Goal: Information Seeking & Learning: Learn about a topic

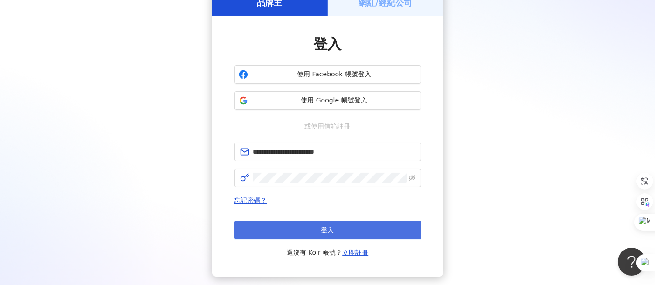
click at [316, 238] on button "登入" at bounding box center [327, 230] width 186 height 19
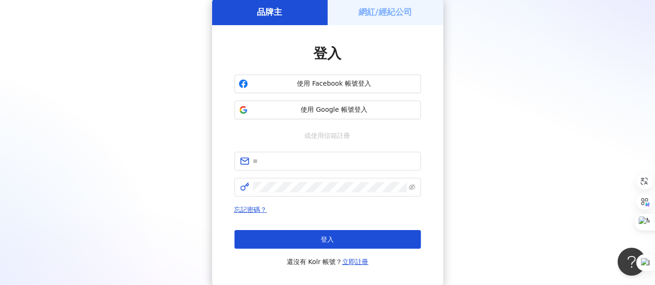
scroll to position [52, 0]
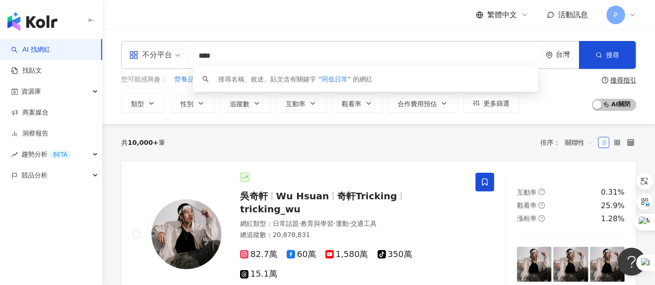
type input "****"
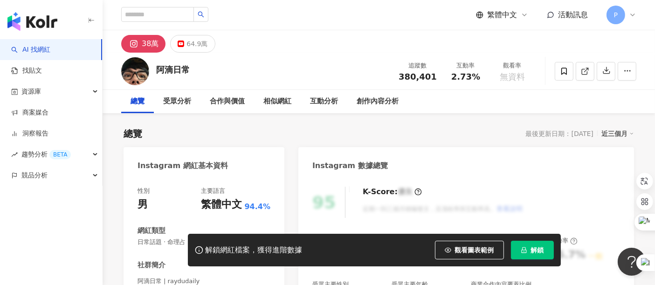
click at [535, 248] on span "解鎖" at bounding box center [537, 249] width 13 height 7
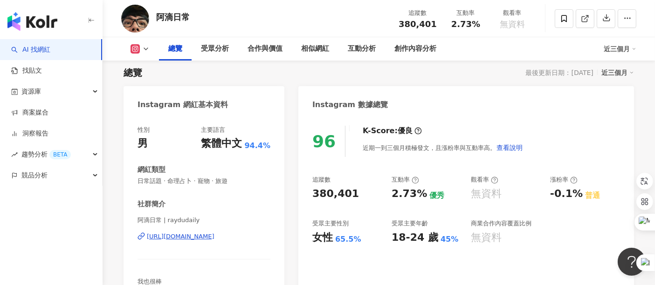
scroll to position [52, 0]
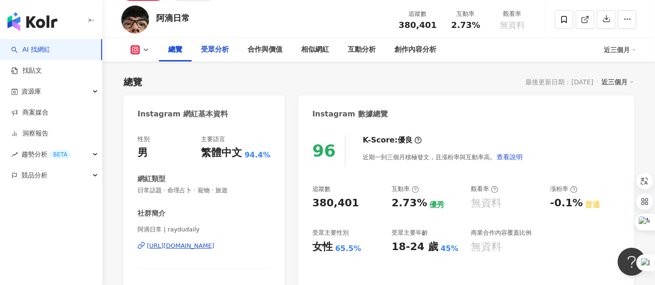
click at [213, 54] on div "受眾分析" at bounding box center [215, 49] width 28 height 11
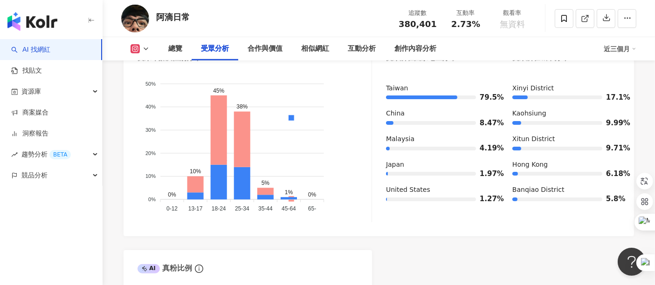
scroll to position [946, 0]
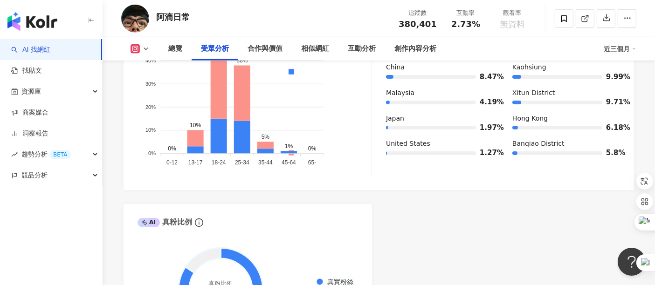
click at [260, 29] on div "阿滴日常 追蹤數 380,401 互動率 2.73% 觀看率 無資料" at bounding box center [378, 18] width 552 height 37
click at [178, 48] on div "總覽" at bounding box center [175, 48] width 14 height 11
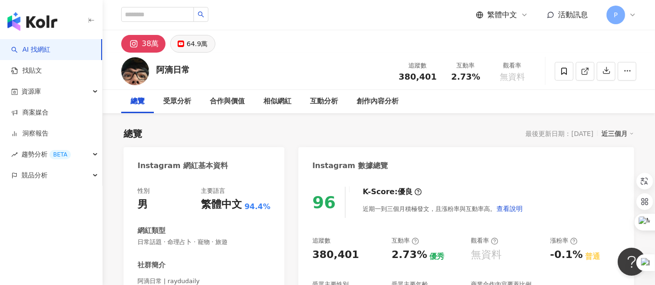
click at [194, 44] on div "64.9萬" at bounding box center [196, 43] width 21 height 13
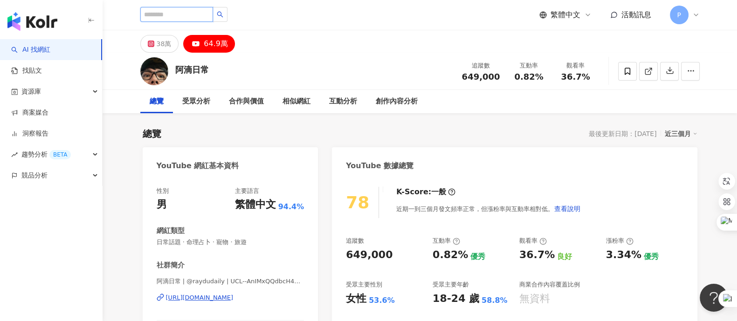
click at [159, 11] on input "search" at bounding box center [176, 14] width 73 height 15
type input "**"
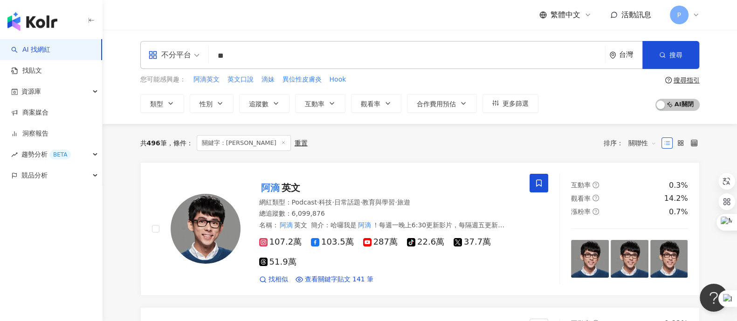
scroll to position [58, 0]
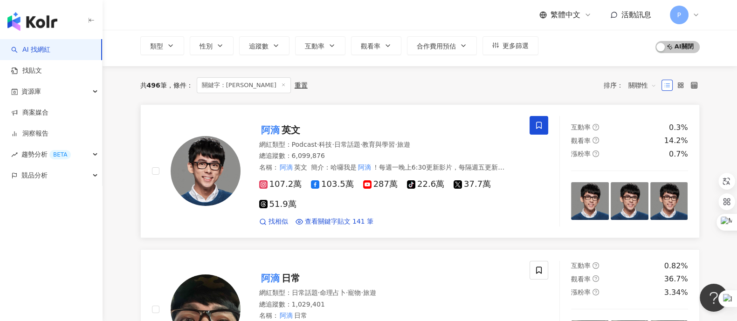
click at [283, 132] on span "英文" at bounding box center [290, 129] width 19 height 11
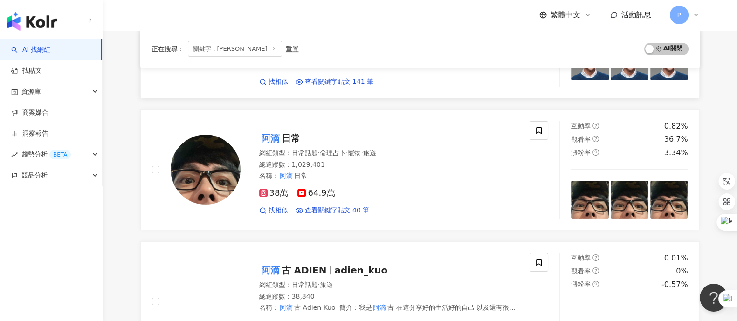
scroll to position [232, 0]
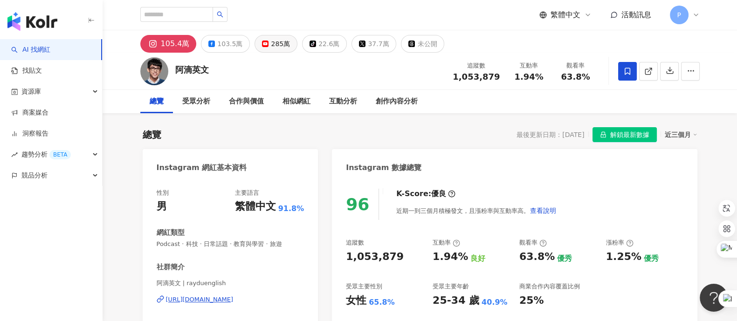
click at [266, 43] on button "285萬" at bounding box center [275, 44] width 43 height 18
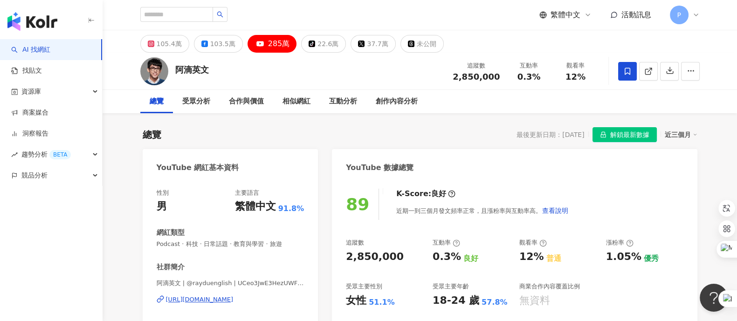
click at [635, 136] on span "解鎖最新數據" at bounding box center [629, 135] width 39 height 15
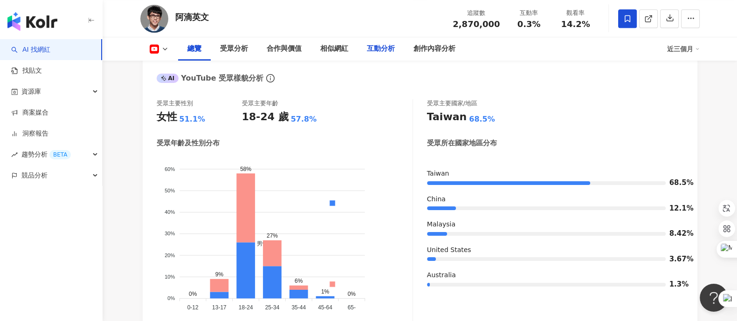
scroll to position [405, 0]
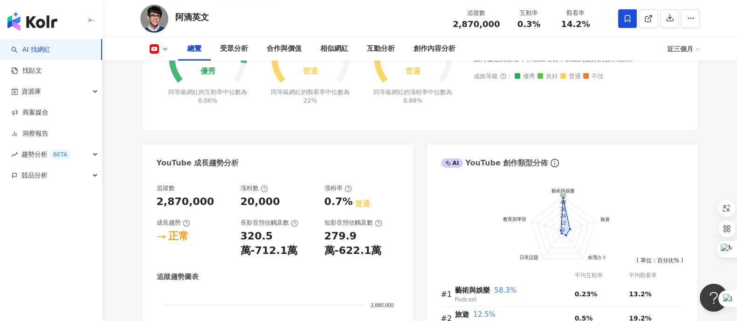
click at [169, 52] on icon at bounding box center [164, 48] width 7 height 7
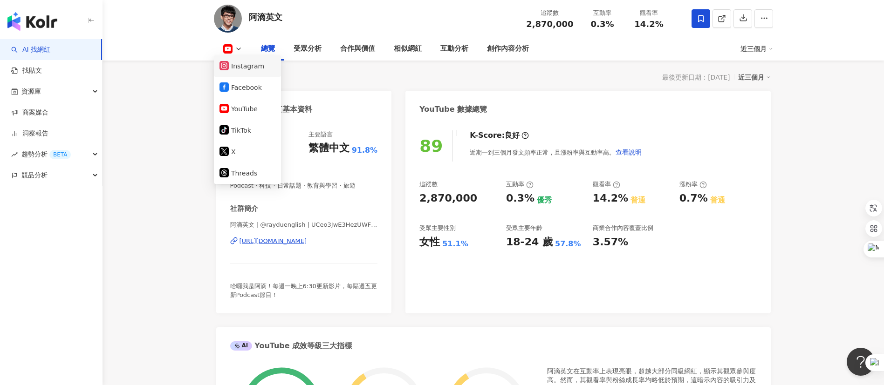
click at [260, 67] on button "Instagram" at bounding box center [247, 66] width 56 height 13
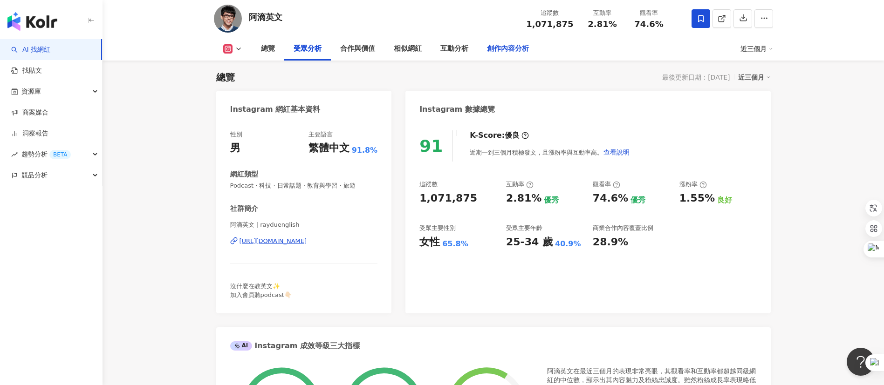
scroll to position [1175, 0]
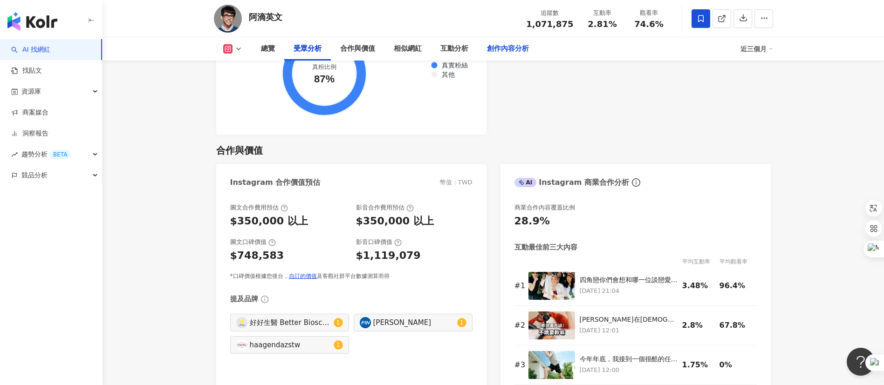
click at [506, 51] on div "創作內容分析" at bounding box center [508, 48] width 42 height 11
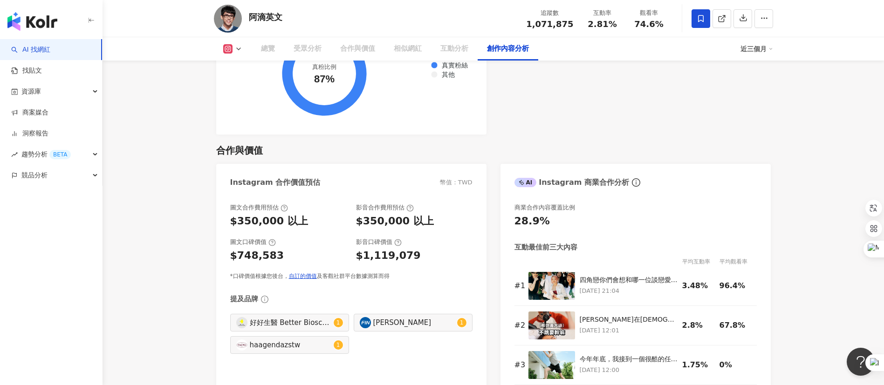
click at [509, 49] on div "創作內容分析" at bounding box center [508, 48] width 42 height 11
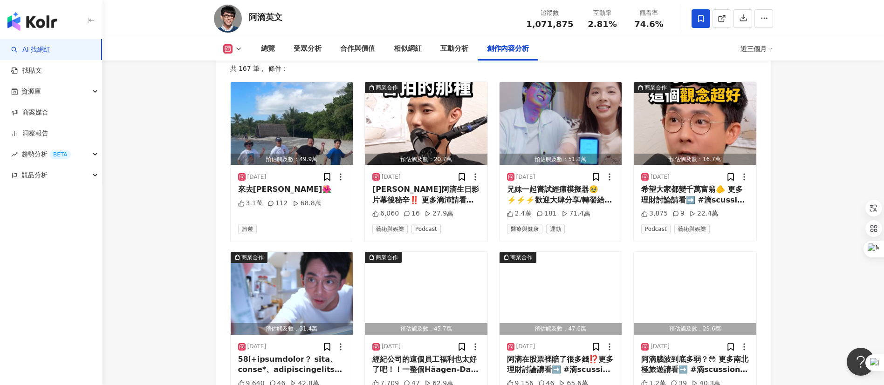
scroll to position [2982, 0]
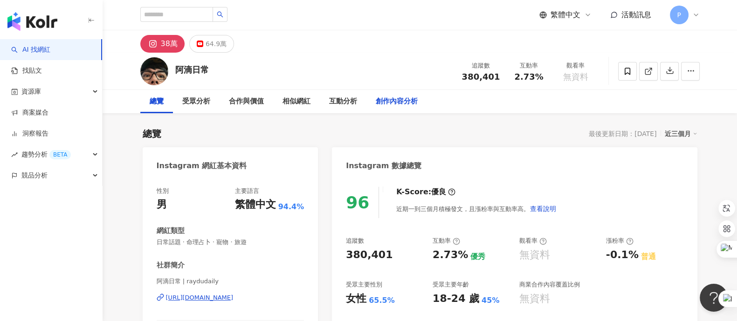
click at [378, 101] on div "創作內容分析" at bounding box center [397, 101] width 42 height 11
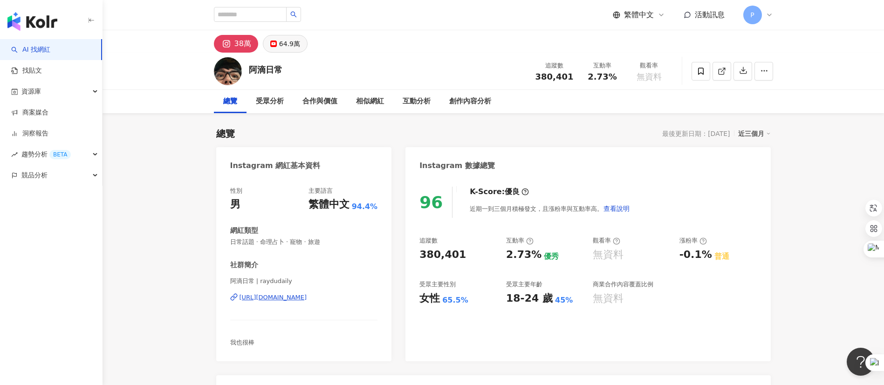
click at [282, 42] on div "64.9萬" at bounding box center [289, 43] width 21 height 13
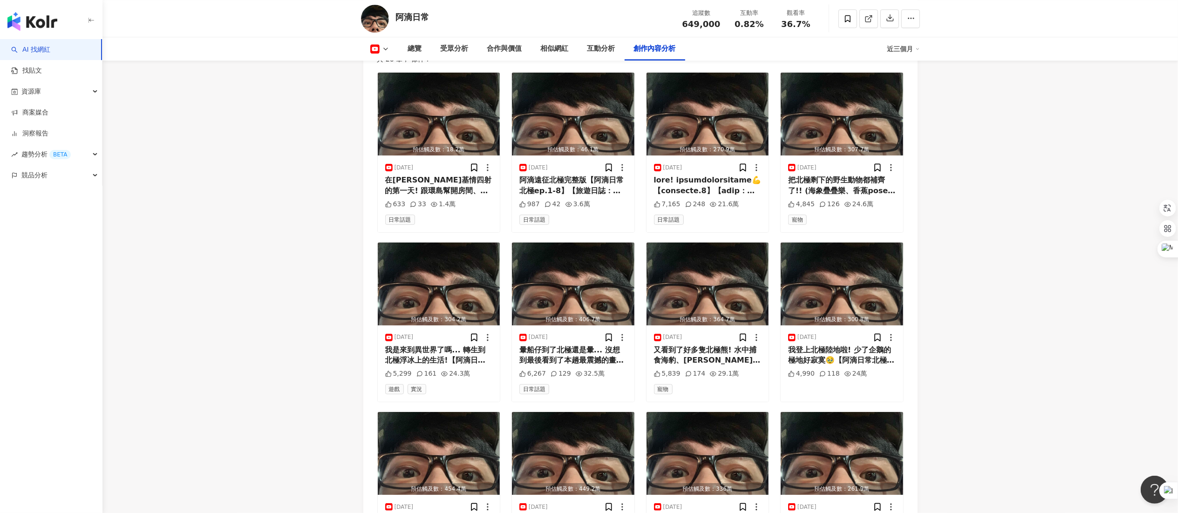
scroll to position [2516, 0]
